Goal: Book appointment/travel/reservation

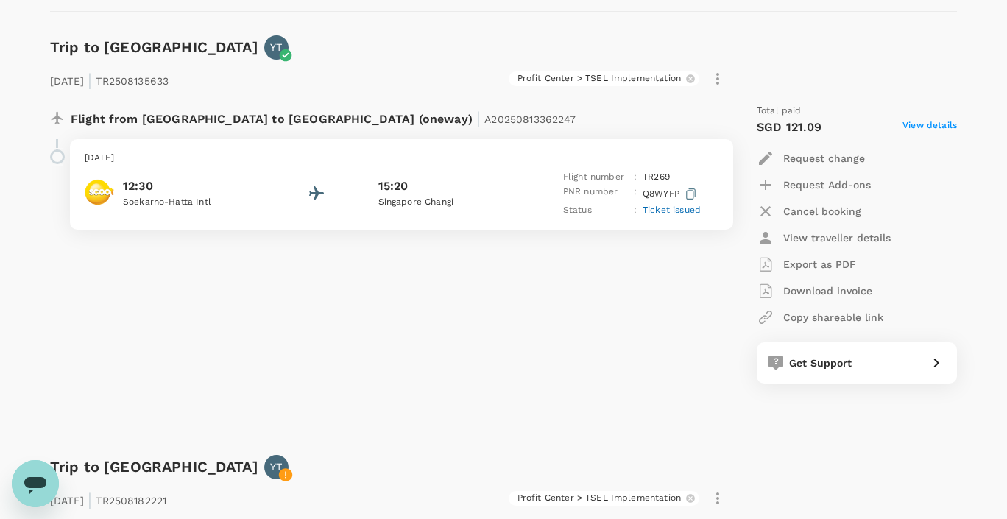
scroll to position [1033, 0]
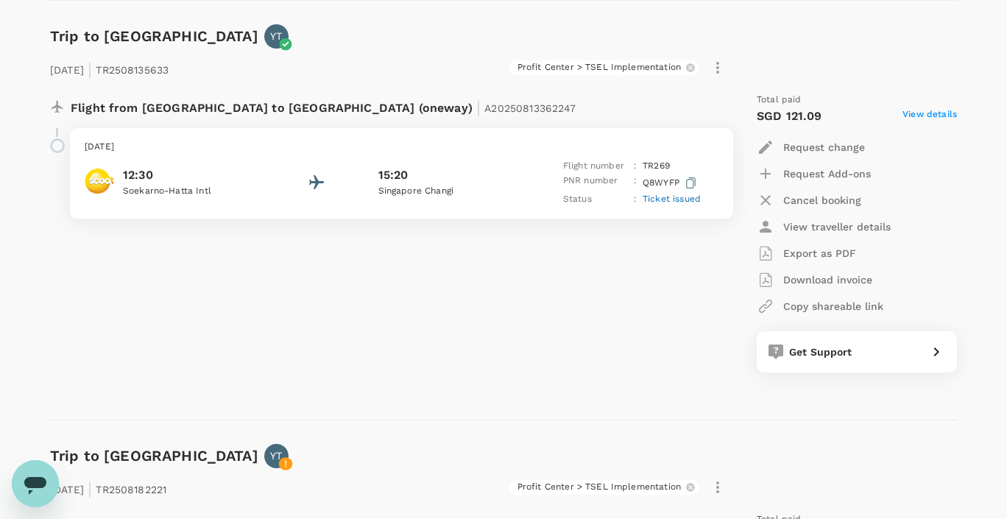
click at [831, 202] on p "Cancel booking" at bounding box center [822, 200] width 78 height 15
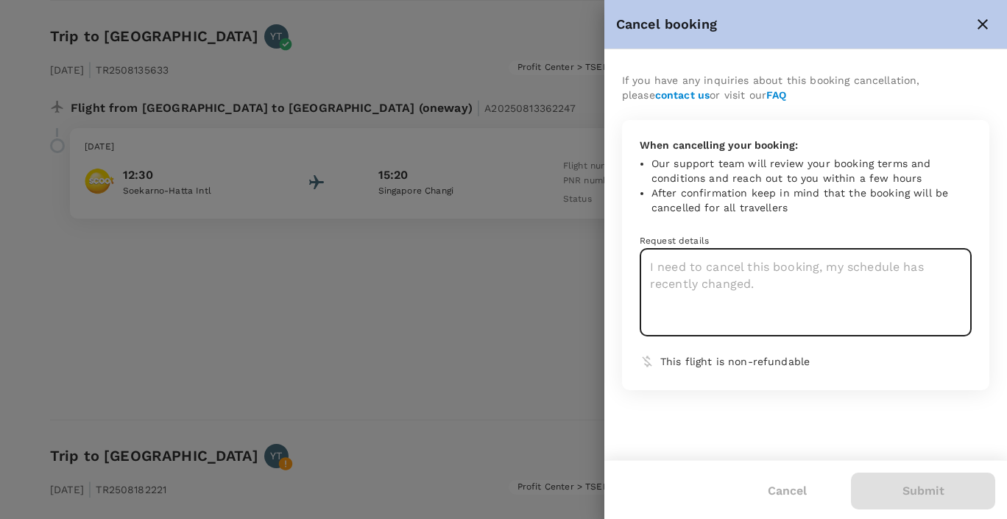
click at [699, 278] on textarea at bounding box center [806, 293] width 332 height 88
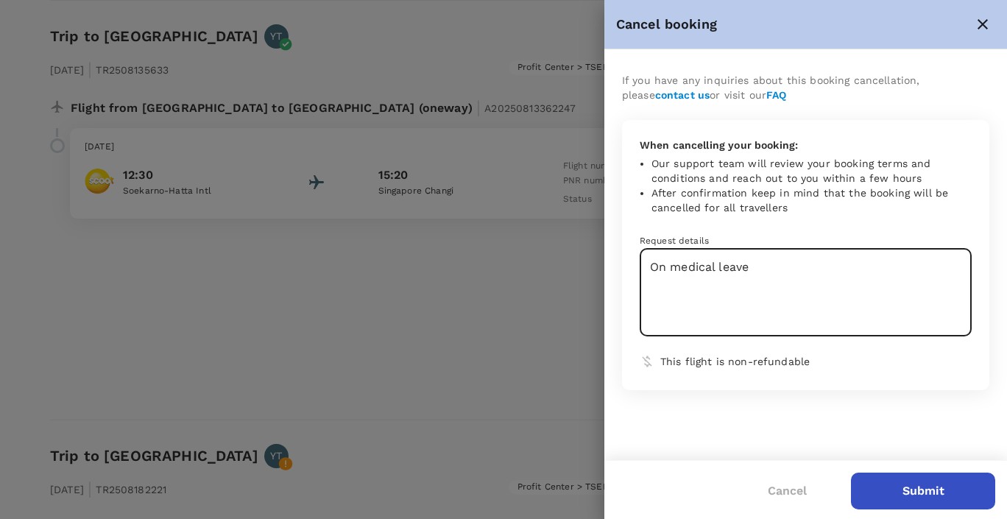
type textarea "On medical leave"
click at [905, 489] on button "Submit" at bounding box center [923, 491] width 144 height 37
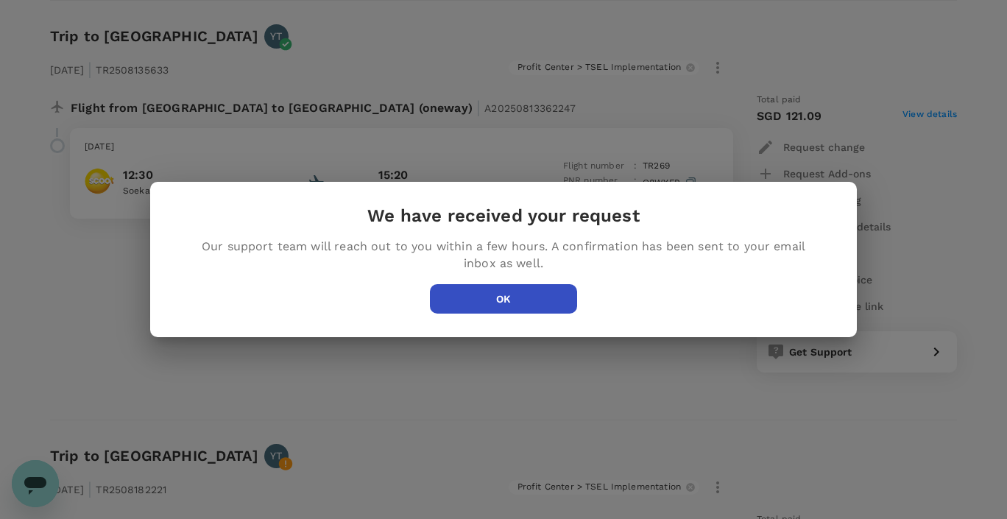
click at [453, 297] on button "OK" at bounding box center [503, 298] width 147 height 29
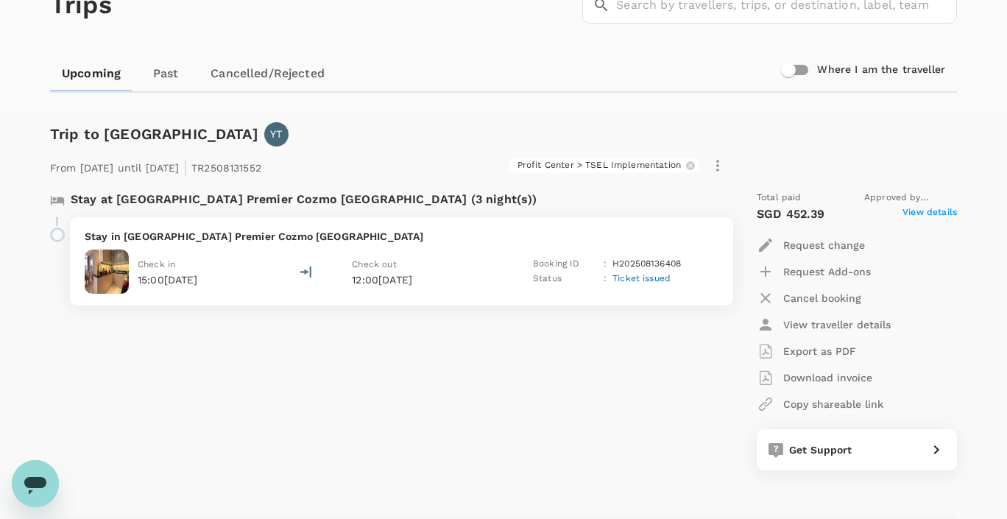
scroll to position [0, 0]
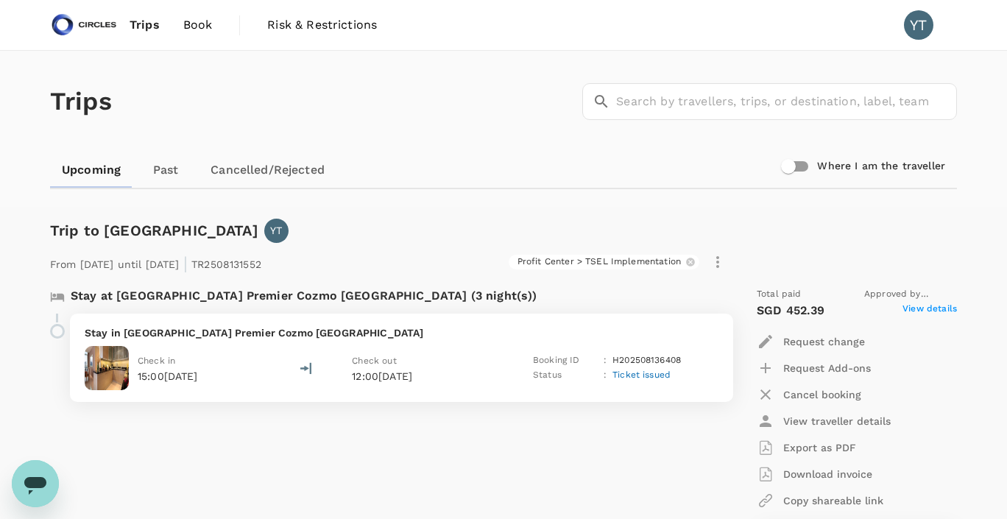
click at [188, 26] on span "Book" at bounding box center [197, 25] width 29 height 18
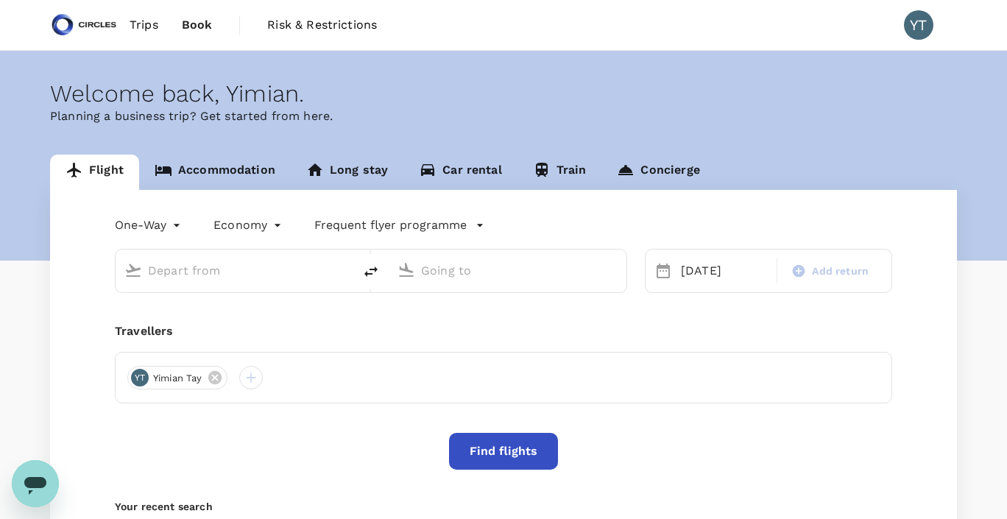
type input "Soekarno-Hatta Intl (CGK)"
type input "Singapore Changi (SIN)"
type input "Soekarno-Hatta Intl (CGK)"
type input "Singapore Changi (SIN)"
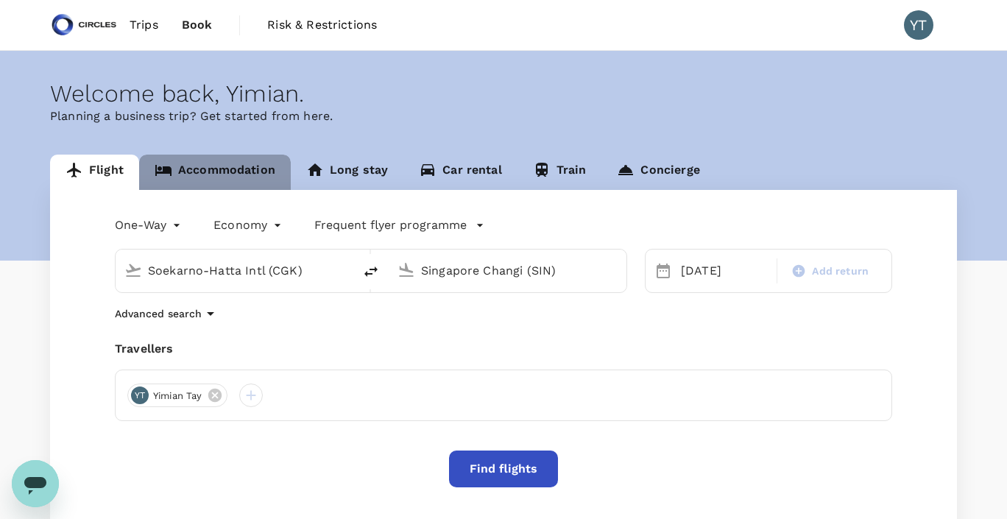
click at [221, 171] on link "Accommodation" at bounding box center [215, 172] width 152 height 35
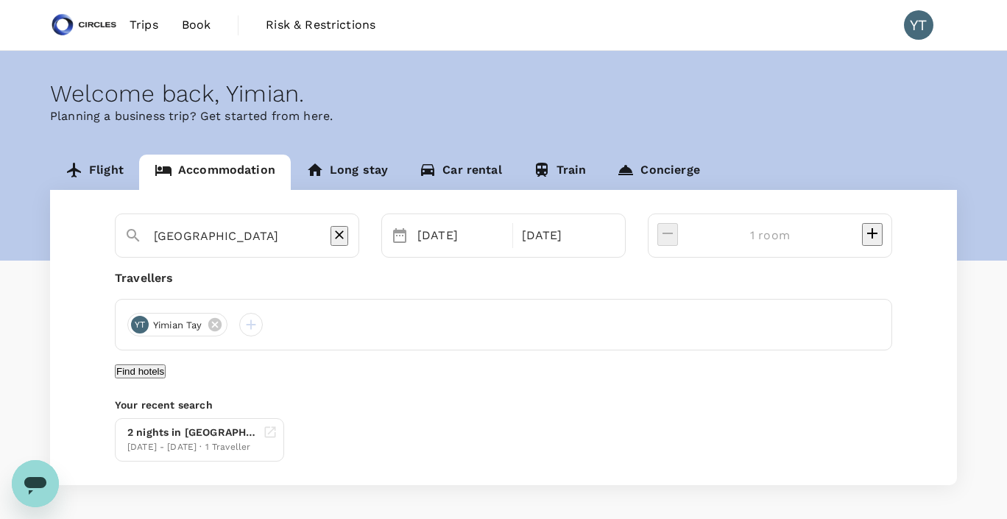
type input "ARTOTEL Casa Kuningan"
click at [499, 241] on div "[DATE]" at bounding box center [460, 235] width 98 height 29
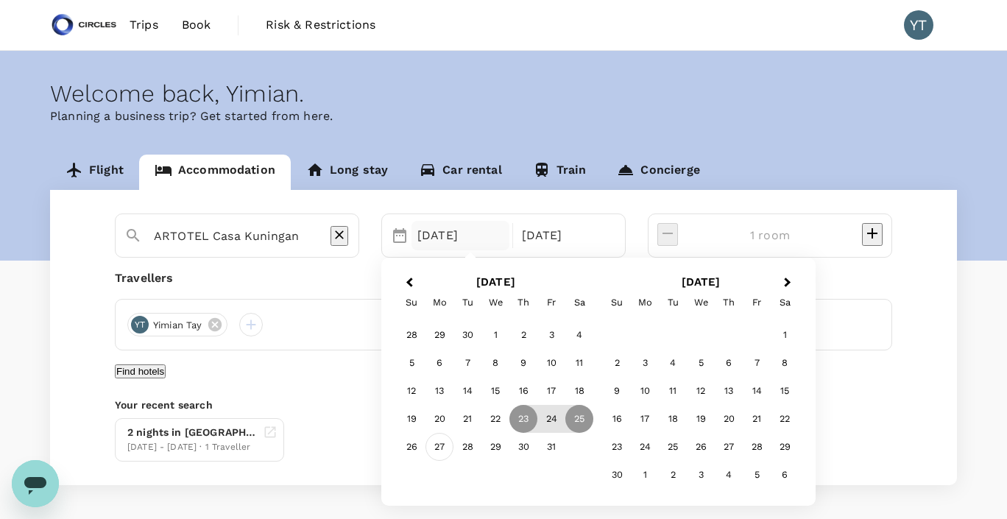
click at [453, 448] on div "27" at bounding box center [439, 448] width 28 height 28
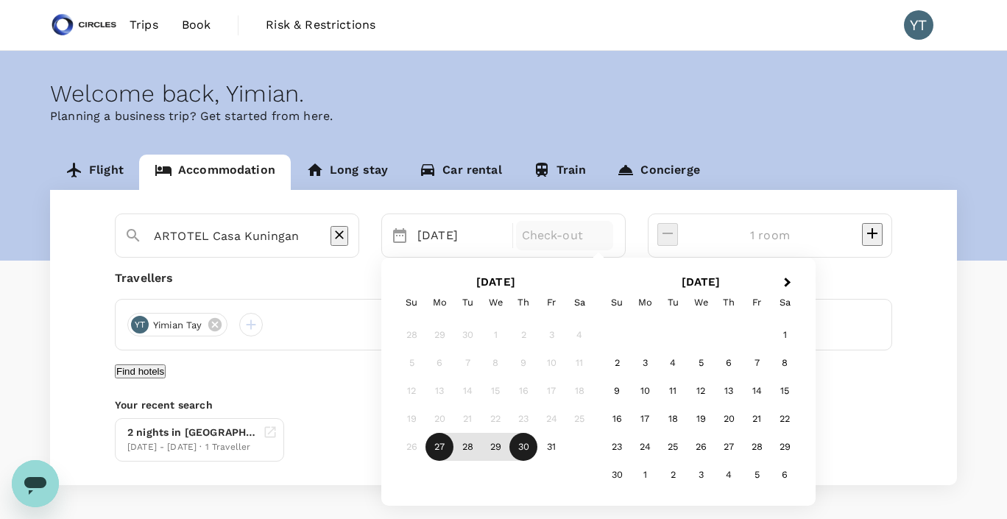
click at [537, 448] on div "30" at bounding box center [523, 448] width 28 height 28
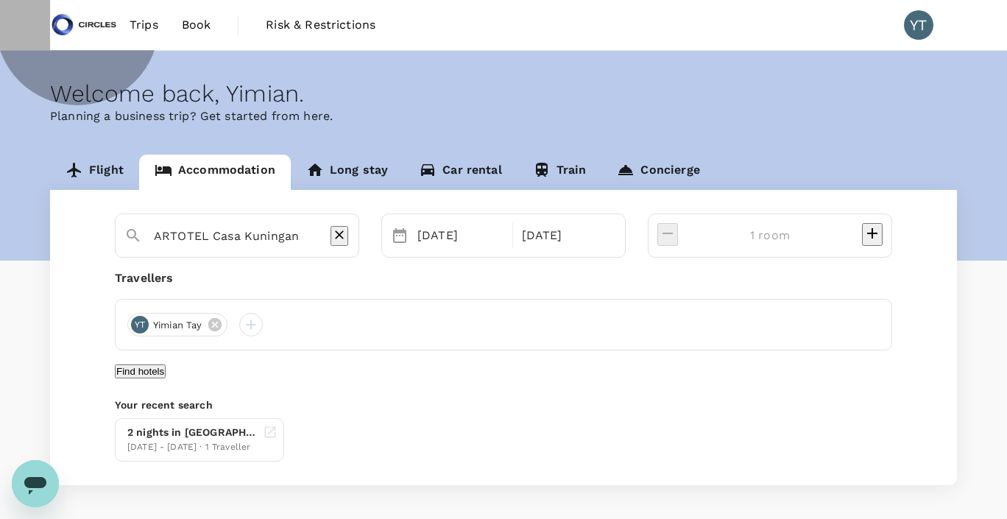
click at [166, 378] on button "Find hotels" at bounding box center [140, 371] width 51 height 14
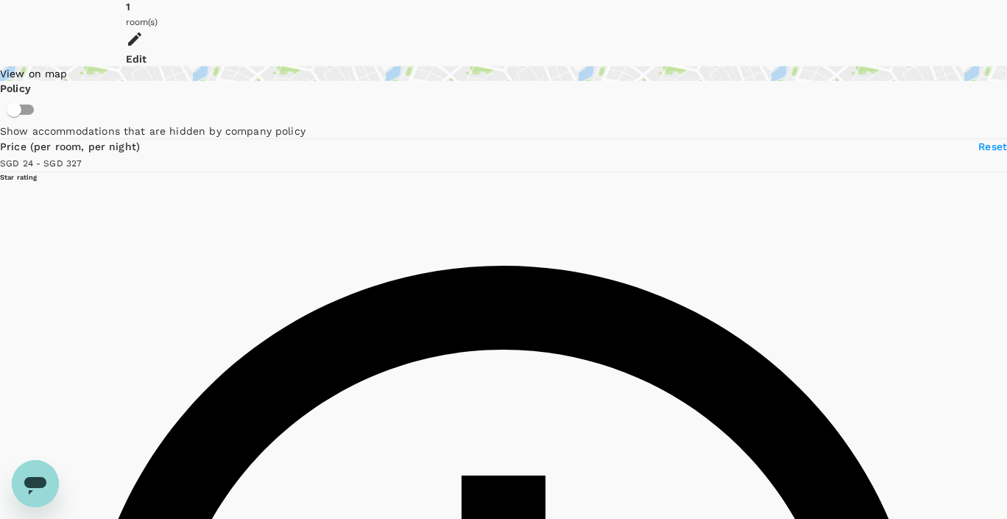
scroll to position [188, 0]
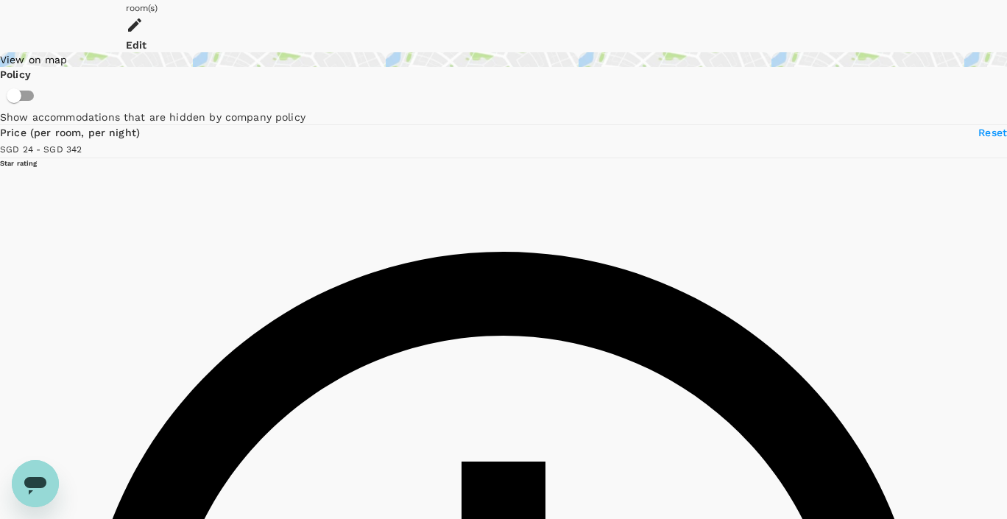
type input "340.81"
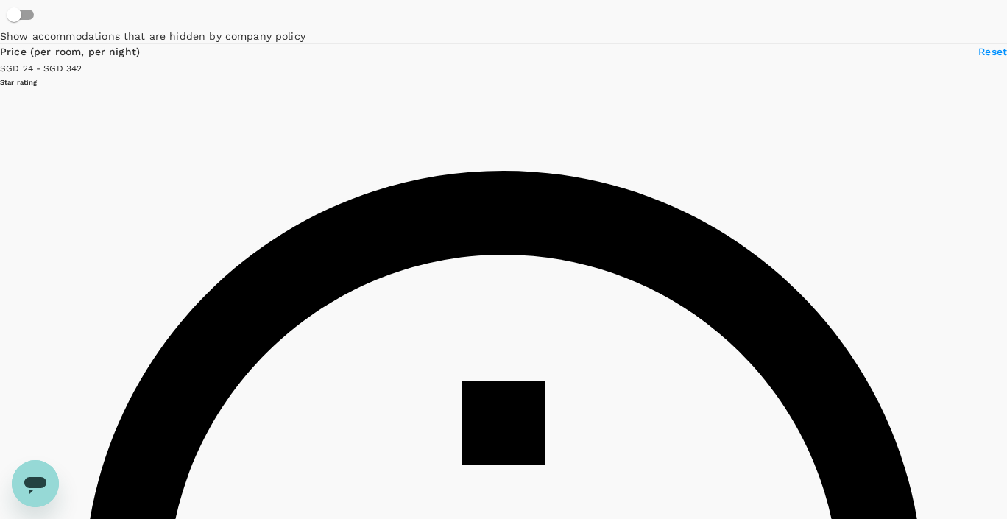
scroll to position [358, 0]
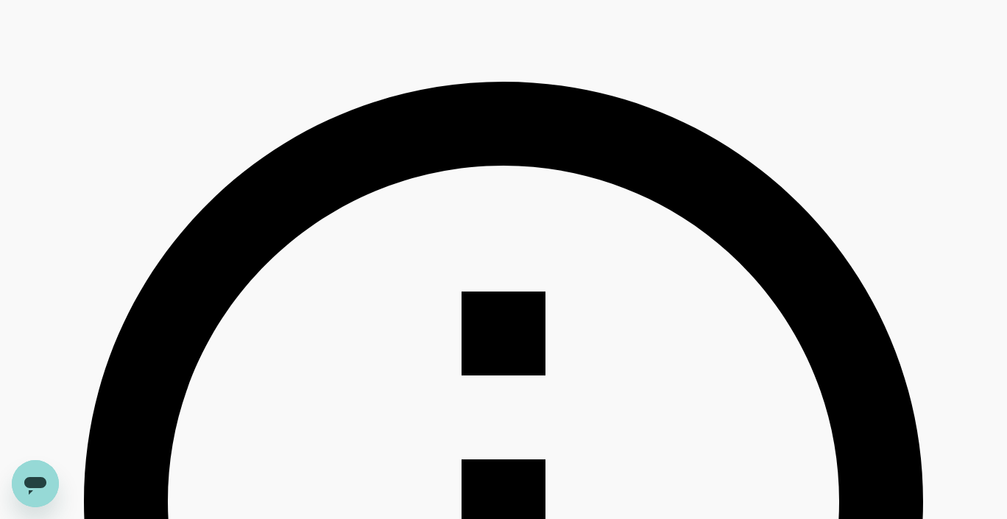
drag, startPoint x: 459, startPoint y: 146, endPoint x: 652, endPoint y: 153, distance: 193.0
copy h6 "Mercure Jakarta Gatot [PERSON_NAME]"
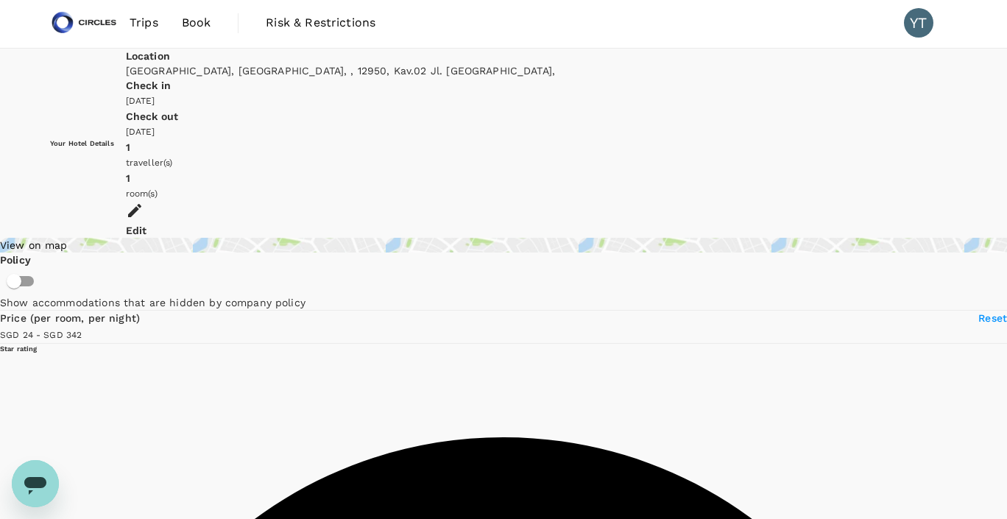
scroll to position [0, 0]
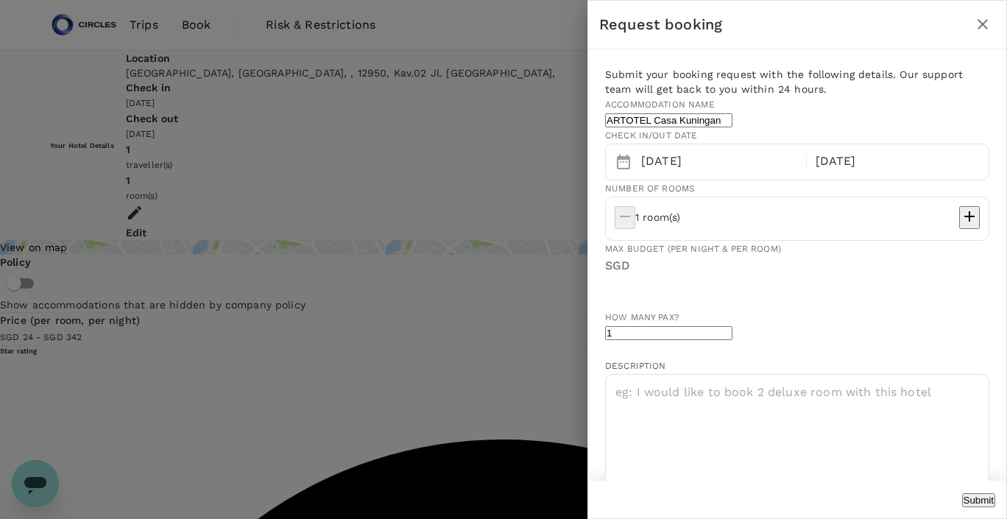
type input "[EMAIL_ADDRESS][DOMAIN_NAME]"
type input "65"
type input "94506020"
click at [696, 176] on div "[DATE]" at bounding box center [719, 161] width 168 height 29
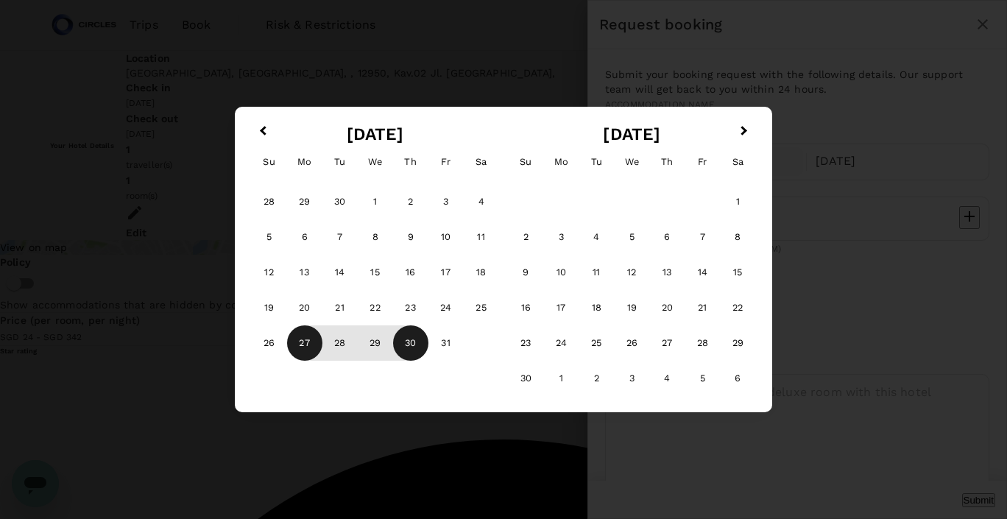
type input "340.81"
click at [263, 130] on span "Previous Month" at bounding box center [263, 131] width 0 height 17
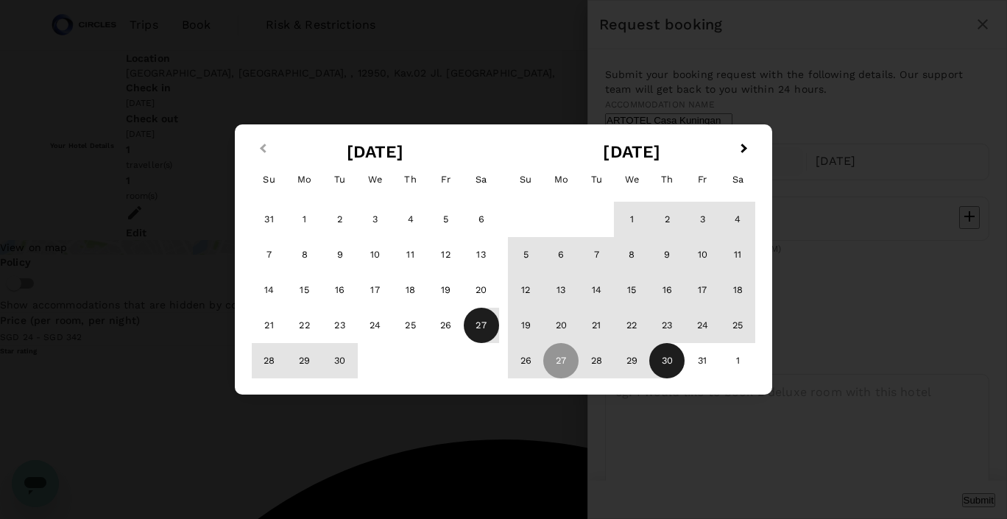
click at [261, 151] on button "Previous Month" at bounding box center [262, 150] width 24 height 24
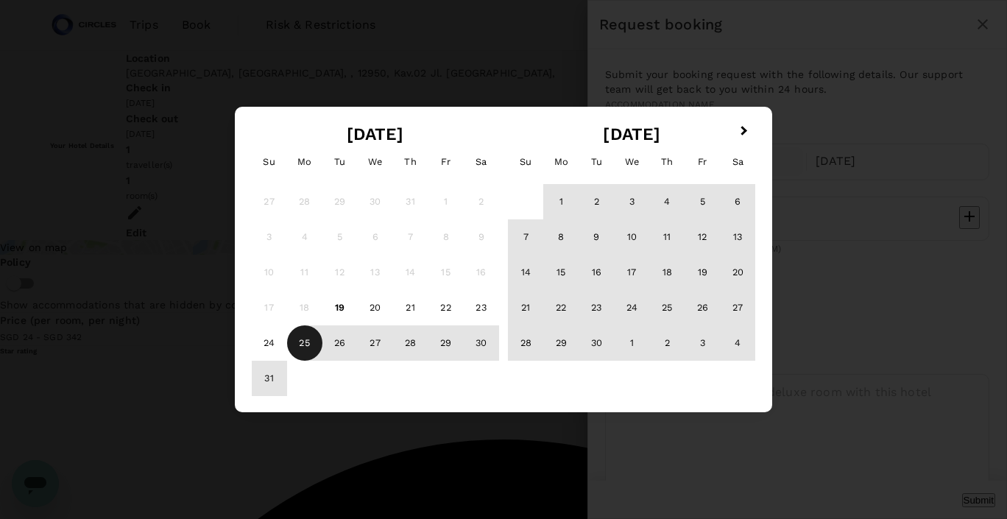
click at [299, 342] on div "25" at bounding box center [304, 342] width 35 height 35
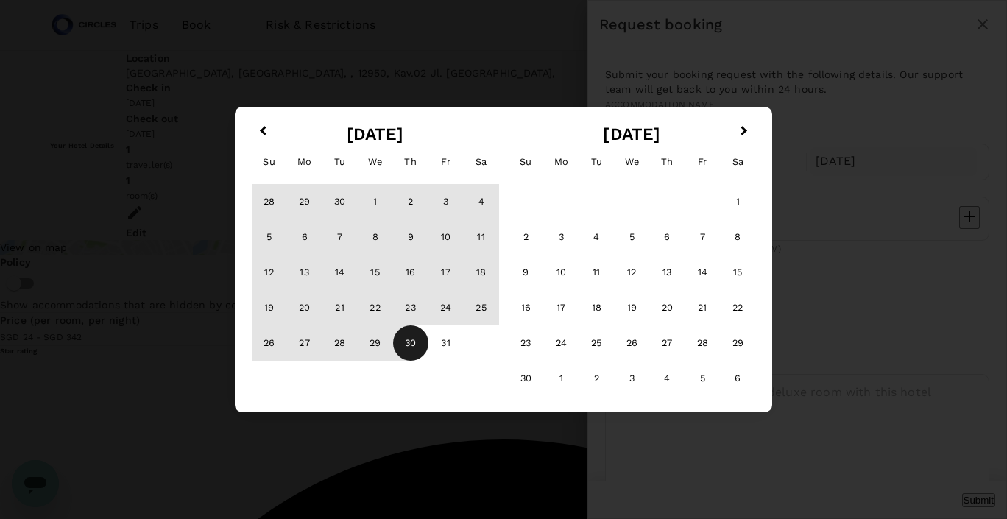
click at [403, 343] on div "30" at bounding box center [410, 342] width 35 height 35
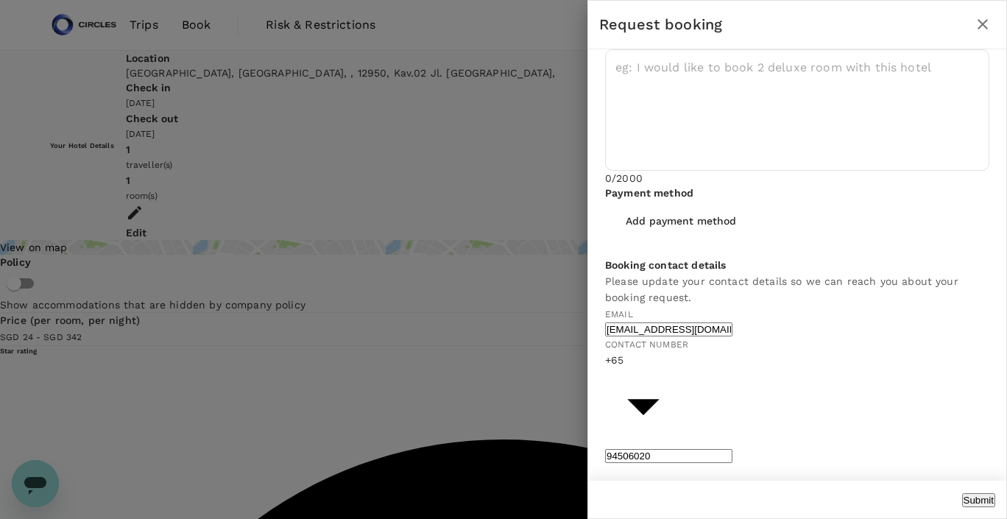
scroll to position [419, 0]
click at [531, 139] on div at bounding box center [503, 259] width 1007 height 519
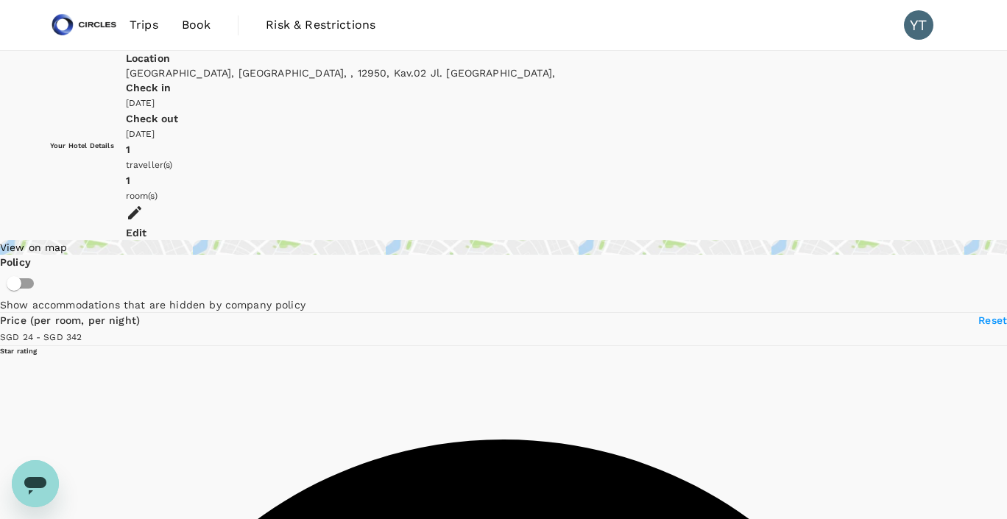
click at [911, 225] on div "Edit" at bounding box center [541, 232] width 831 height 15
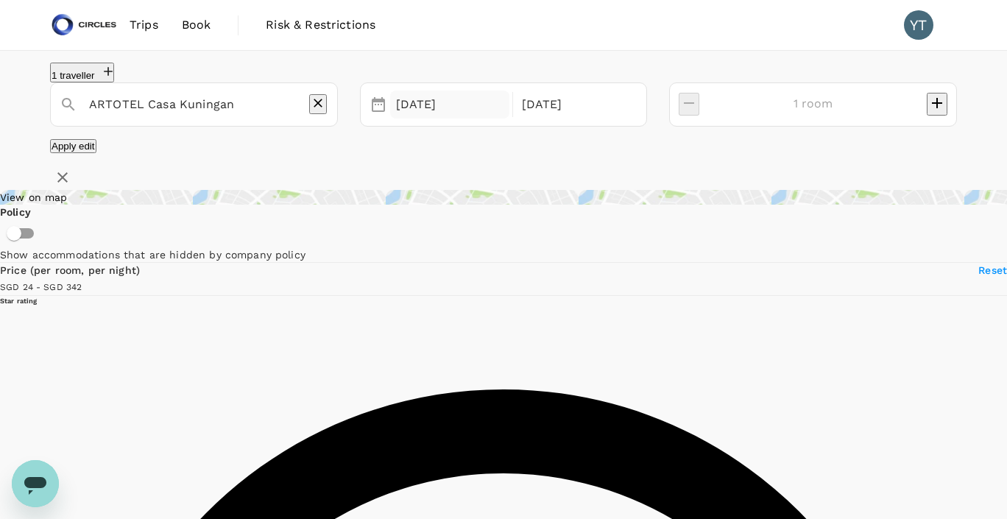
click at [509, 119] on div "[DATE]" at bounding box center [449, 105] width 119 height 29
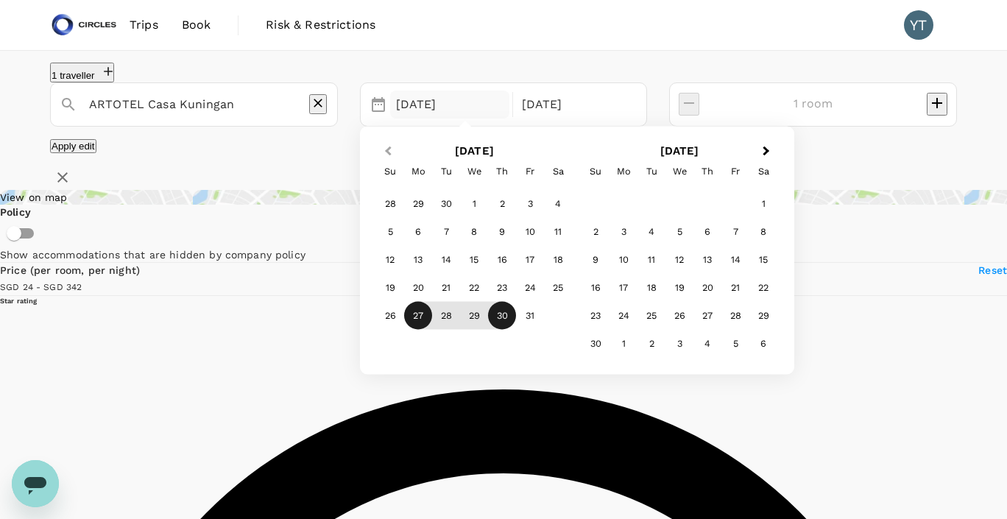
click at [388, 158] on span "Previous Month" at bounding box center [388, 151] width 0 height 17
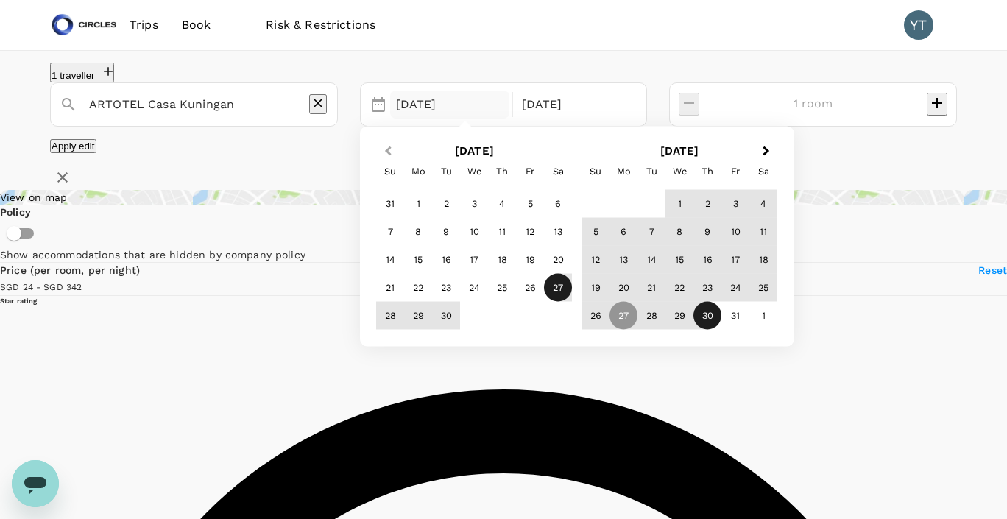
click at [388, 158] on span "Previous Month" at bounding box center [388, 151] width 0 height 17
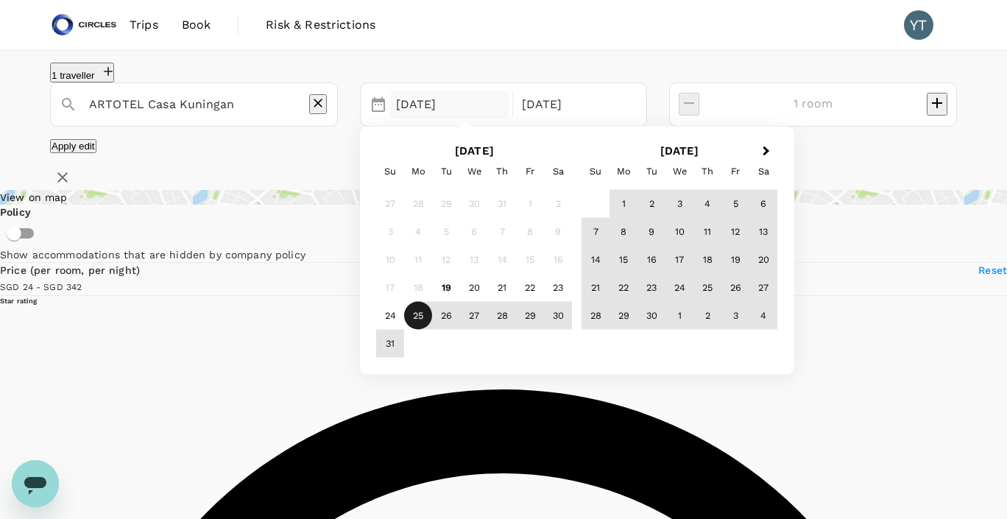
click at [432, 329] on div "25" at bounding box center [418, 316] width 28 height 28
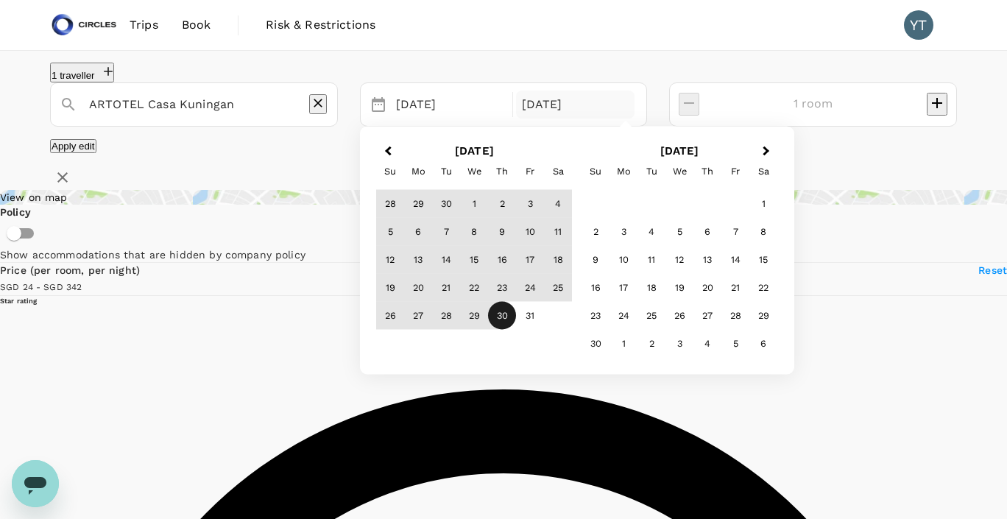
click at [516, 329] on div "30" at bounding box center [502, 316] width 28 height 28
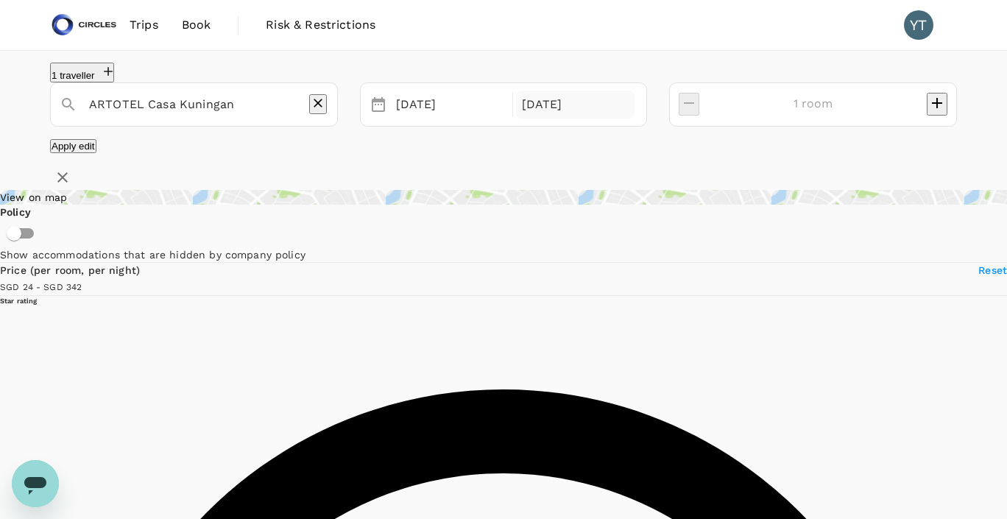
click at [635, 112] on div "[DATE]" at bounding box center [575, 105] width 119 height 29
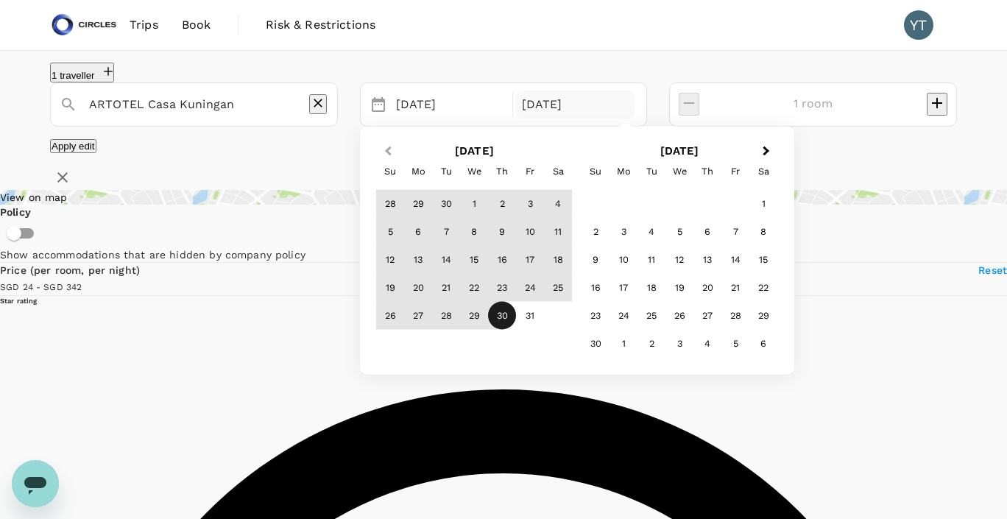
click at [388, 160] on span "Previous Month" at bounding box center [388, 151] width 0 height 17
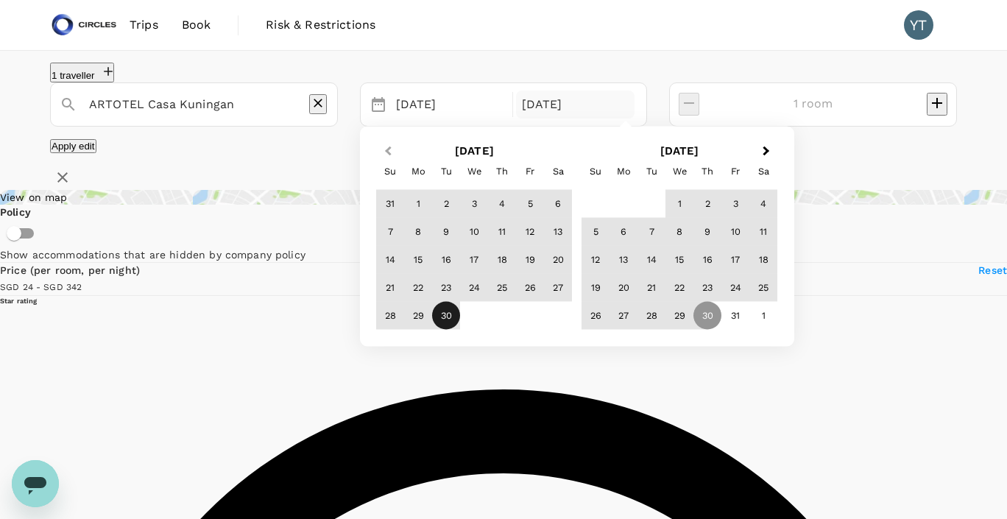
click at [388, 160] on span "Previous Month" at bounding box center [388, 151] width 0 height 17
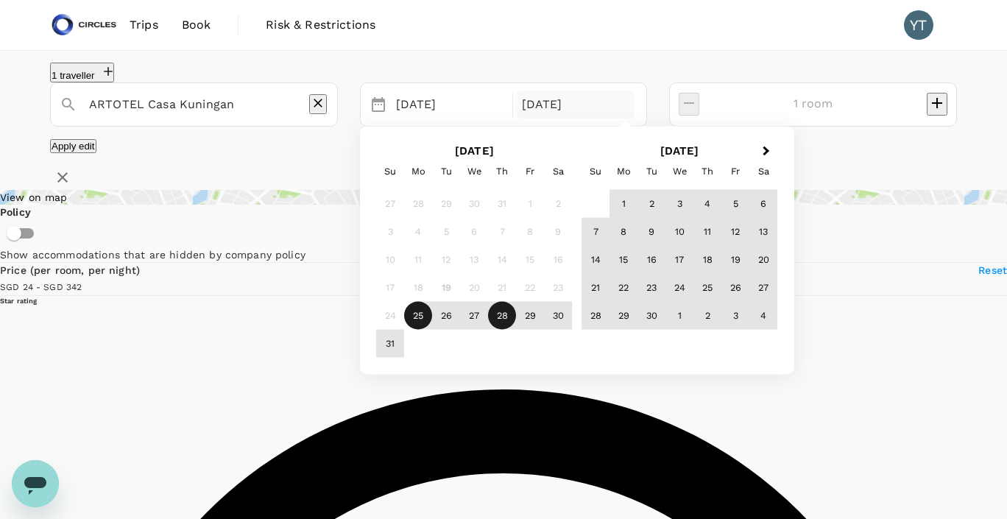
click at [516, 330] on div "28" at bounding box center [502, 316] width 28 height 28
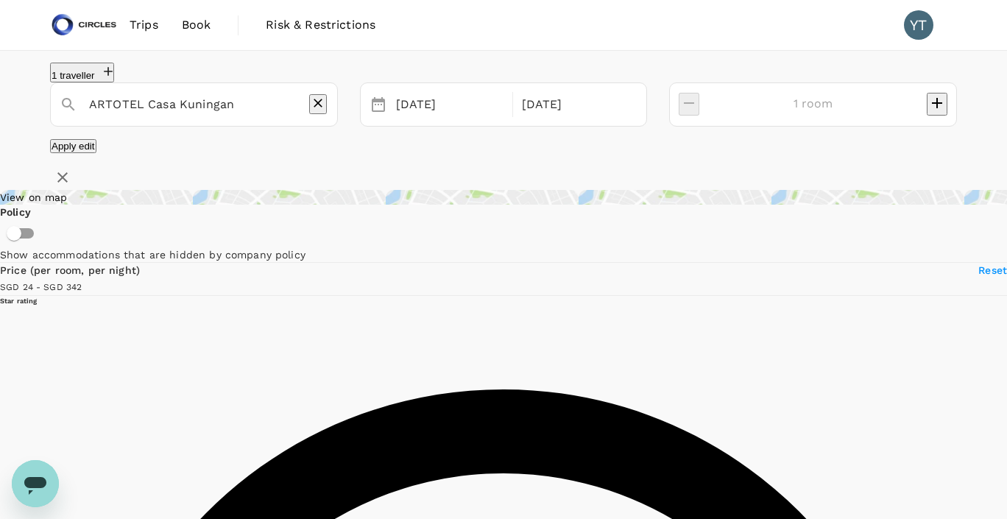
click at [96, 153] on button "Apply edit" at bounding box center [73, 146] width 46 height 14
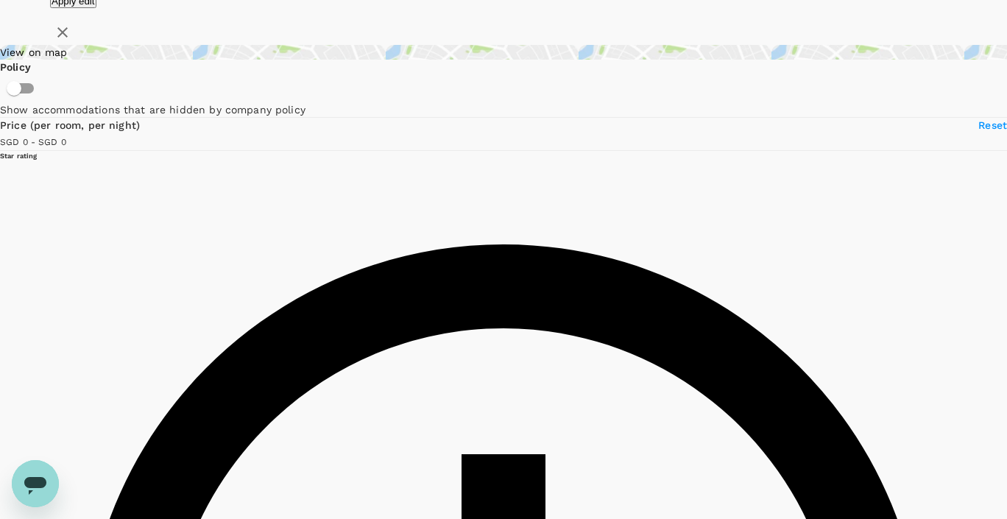
scroll to position [160, 0]
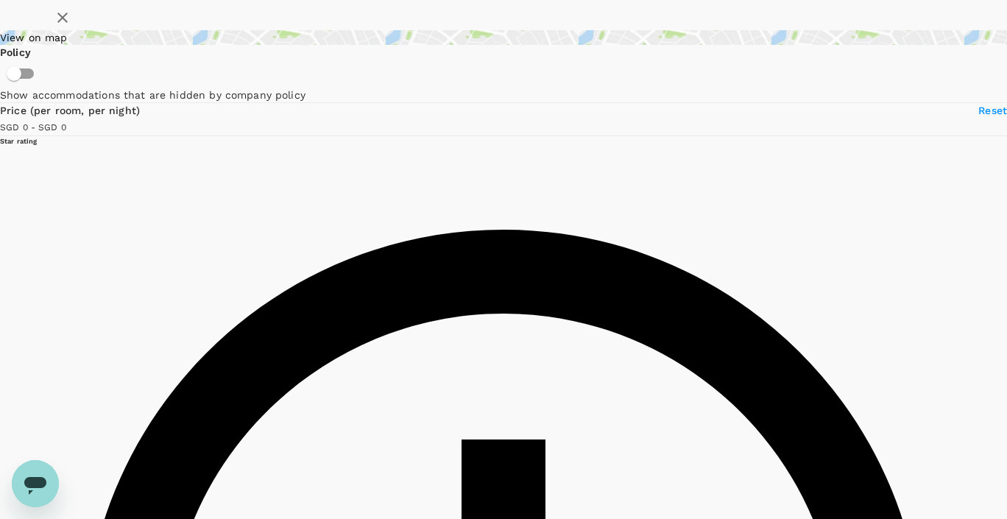
type input "359.52"
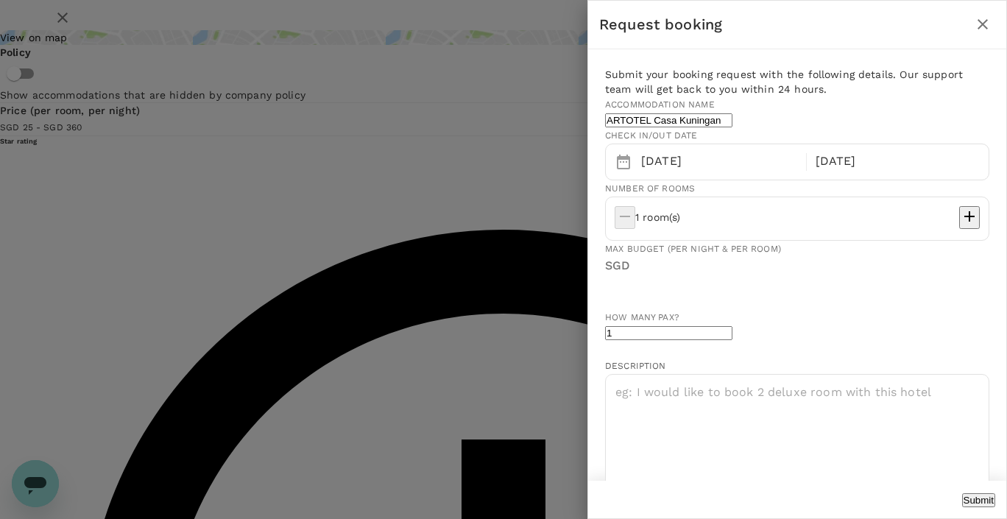
click at [768, 309] on input "text" at bounding box center [807, 292] width 405 height 35
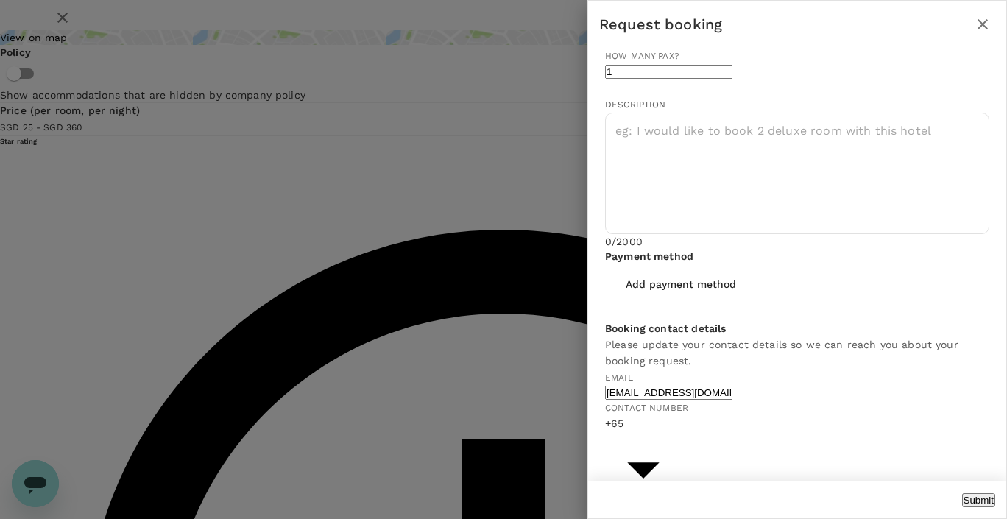
scroll to position [0, 0]
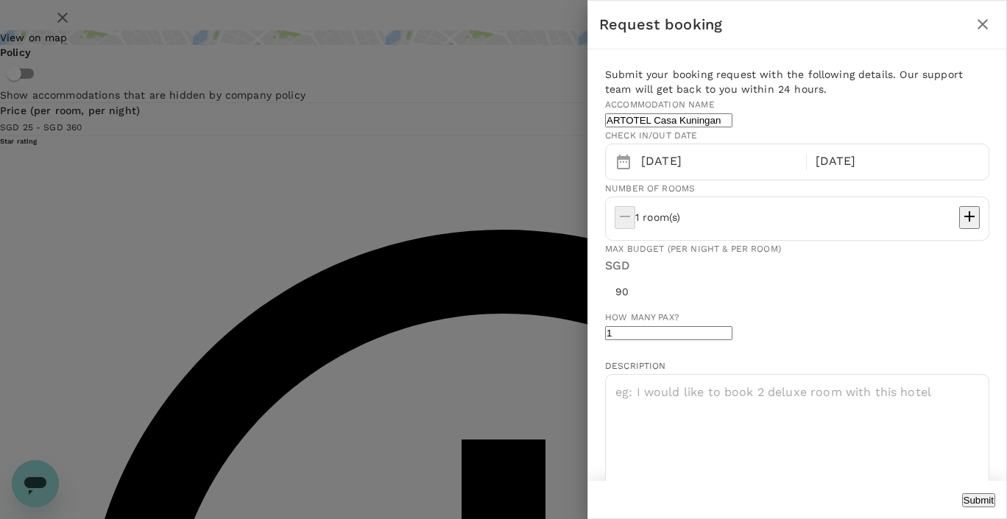
type input "90"
click at [962, 493] on button "Submit" at bounding box center [978, 500] width 33 height 14
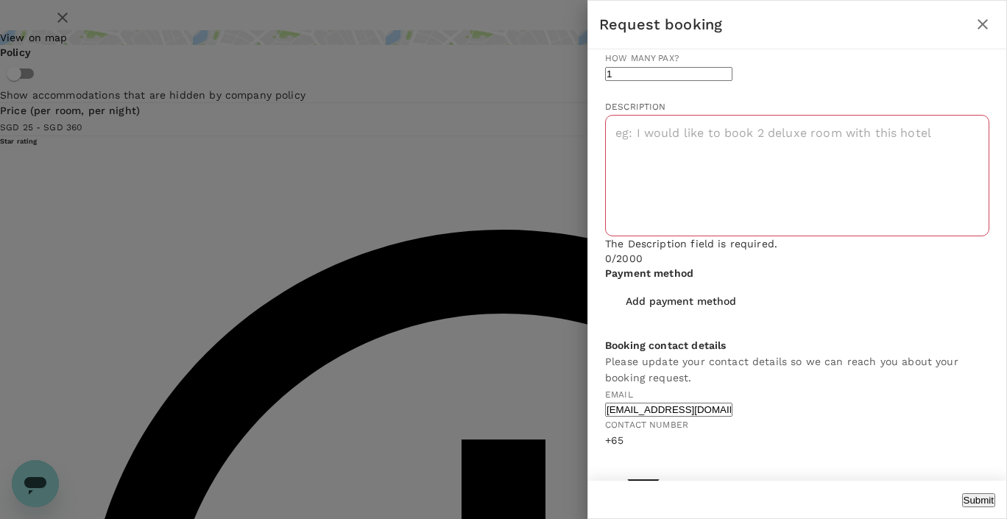
scroll to position [260, 0]
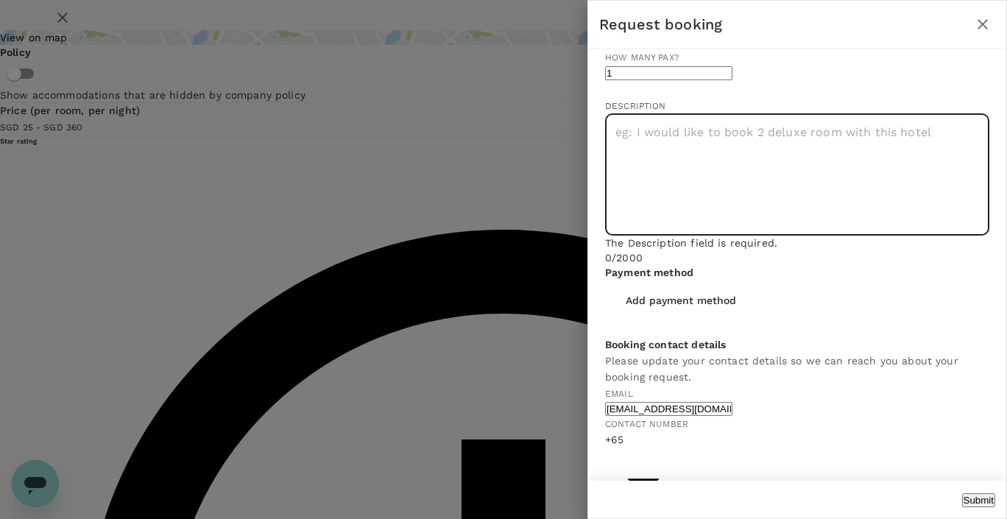
click at [785, 236] on textarea at bounding box center [797, 174] width 384 height 121
type textarea "NA"
click at [962, 493] on button "Submit" at bounding box center [978, 500] width 33 height 14
